Goal: Information Seeking & Learning: Learn about a topic

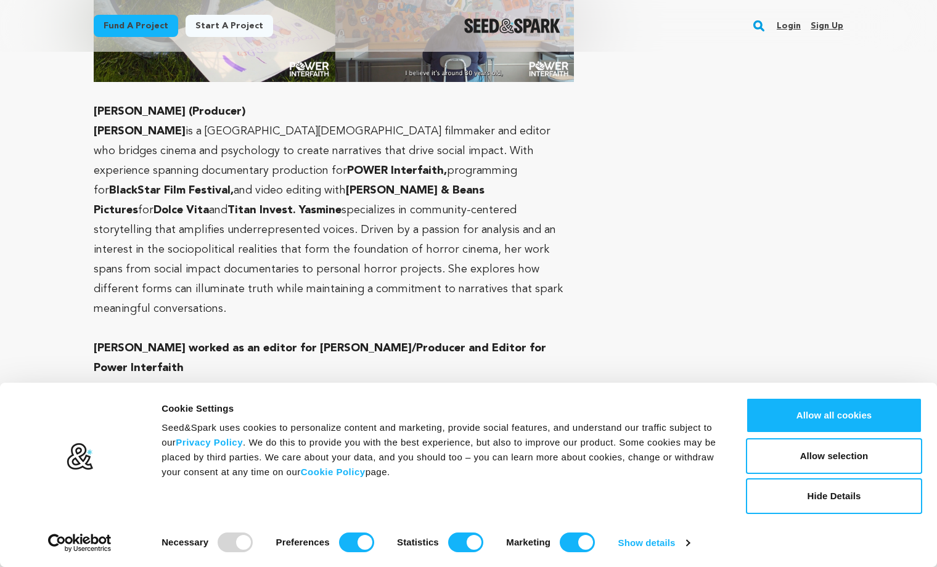
scroll to position [6901, 0]
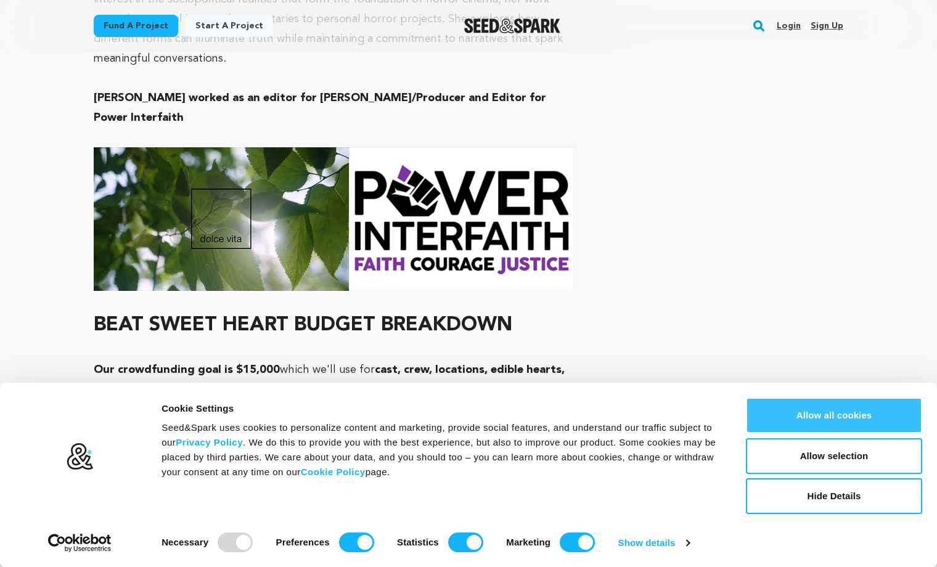
click at [791, 405] on button "Allow all cookies" at bounding box center [834, 415] width 176 height 36
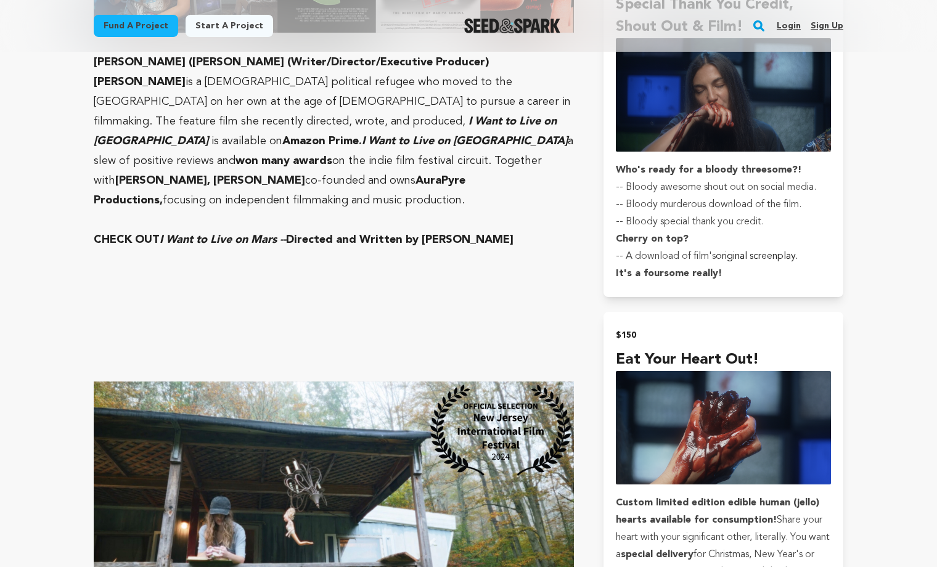
scroll to position [1338, 0]
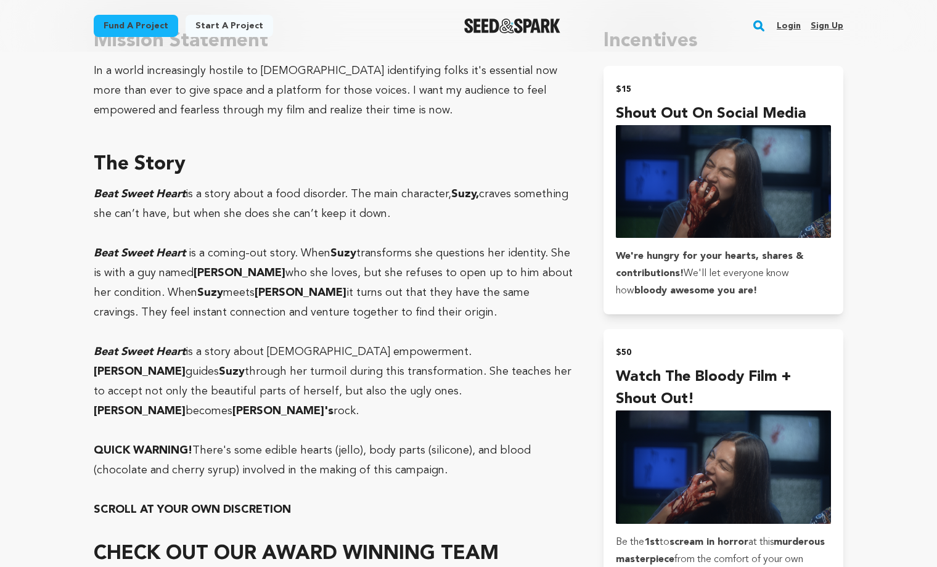
click at [420, 325] on p at bounding box center [334, 332] width 480 height 20
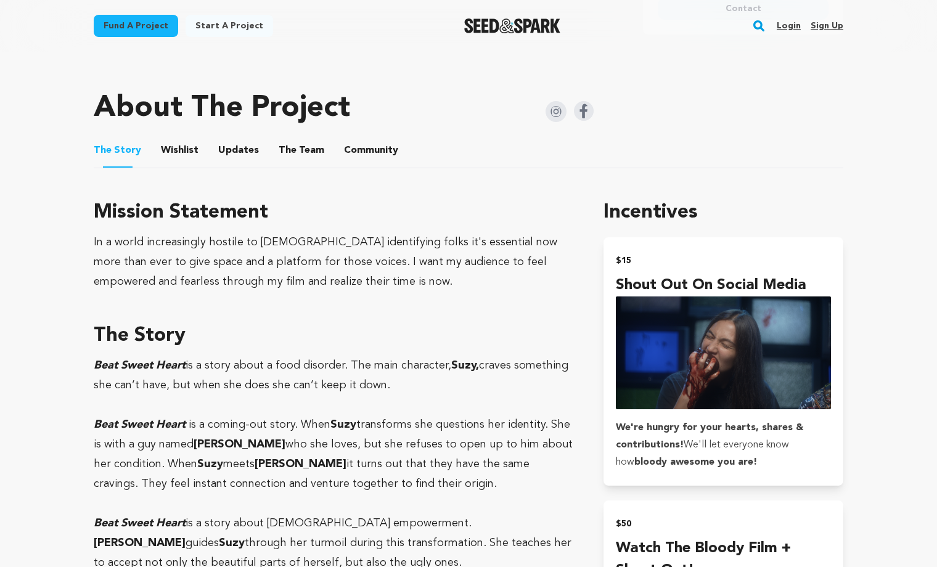
click at [420, 325] on h3 "The Story" at bounding box center [334, 336] width 480 height 30
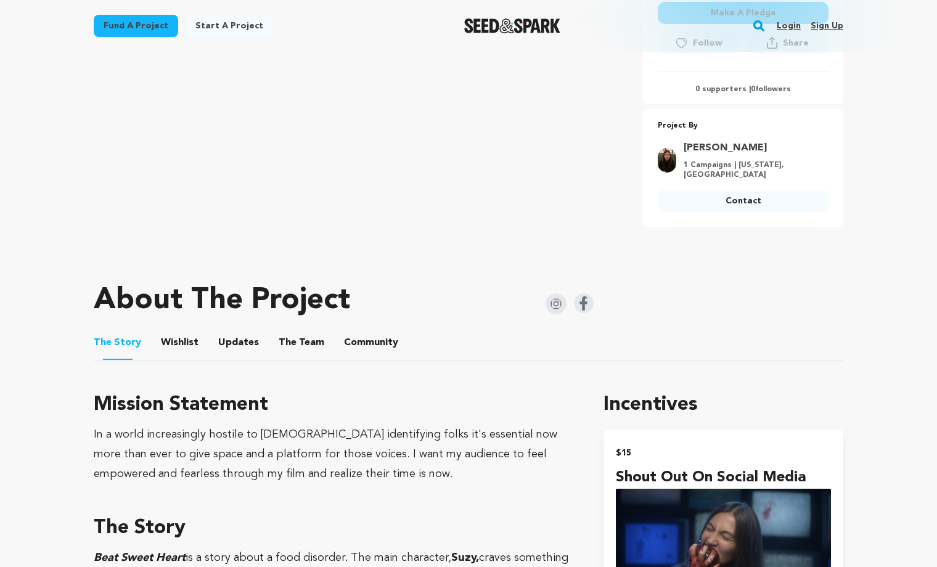
scroll to position [340, 0]
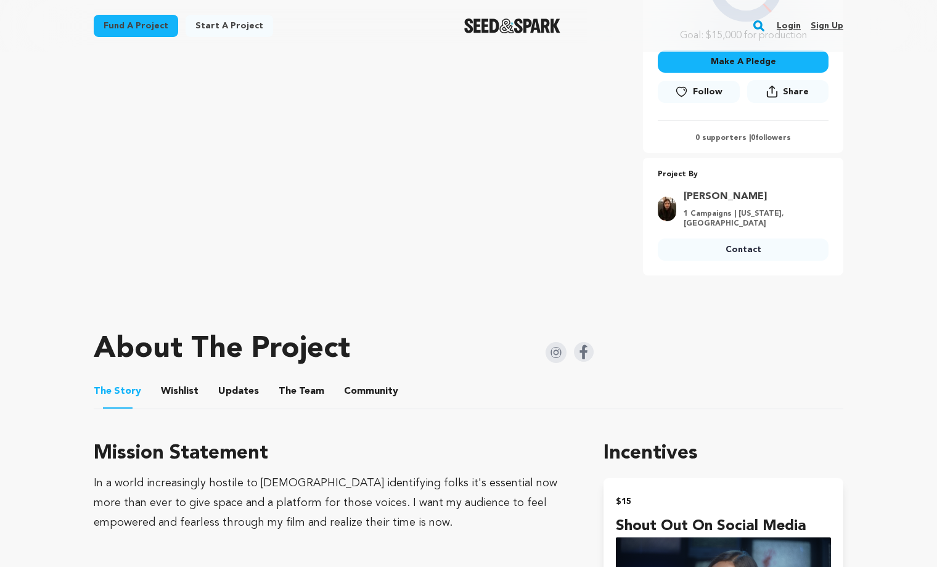
click at [187, 389] on button "Wishlist" at bounding box center [180, 394] width 30 height 30
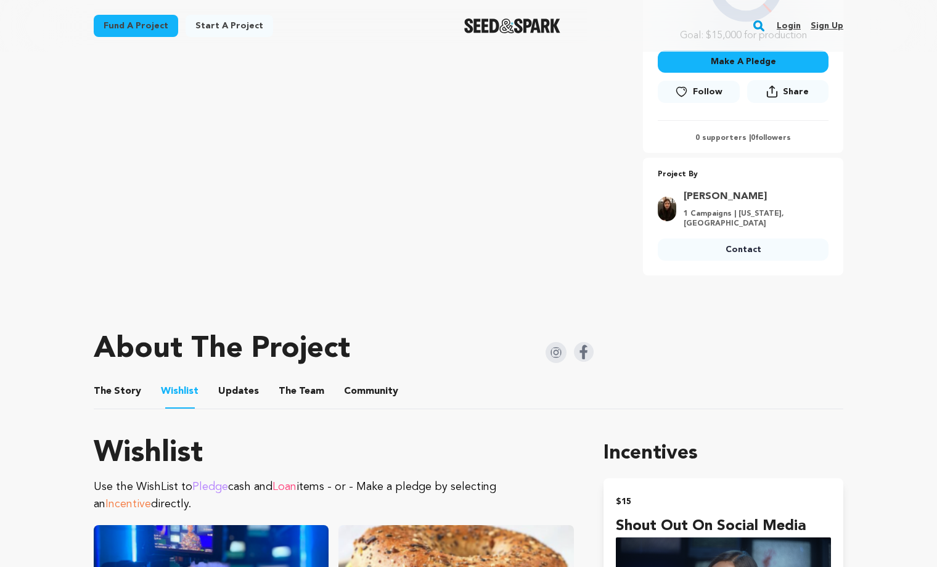
click at [255, 389] on ul "The Story The Story Wishlist Wishlist Updates Updates The Team The Team Communi…" at bounding box center [468, 391] width 749 height 35
click at [303, 392] on button "The Team" at bounding box center [302, 394] width 30 height 30
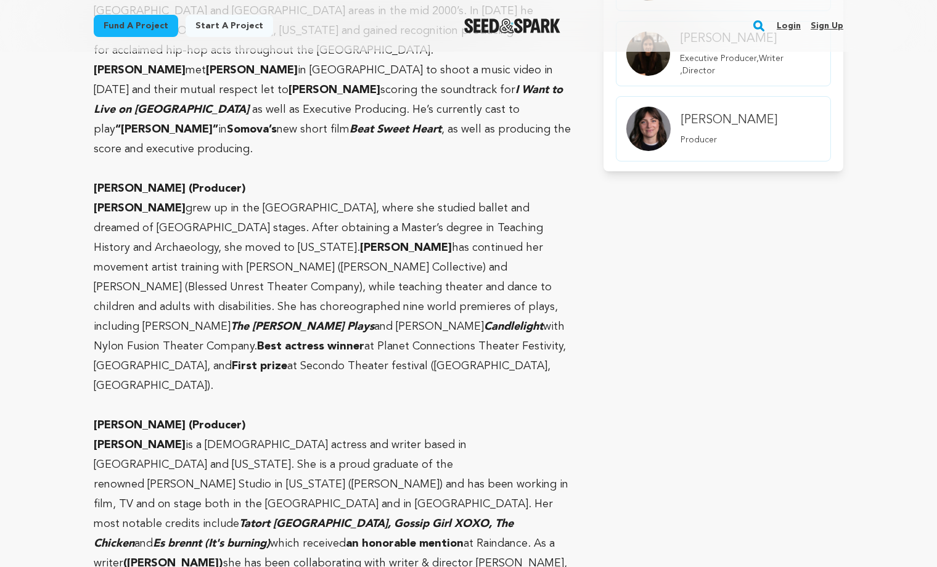
scroll to position [827, 0]
